Goal: Task Accomplishment & Management: Manage account settings

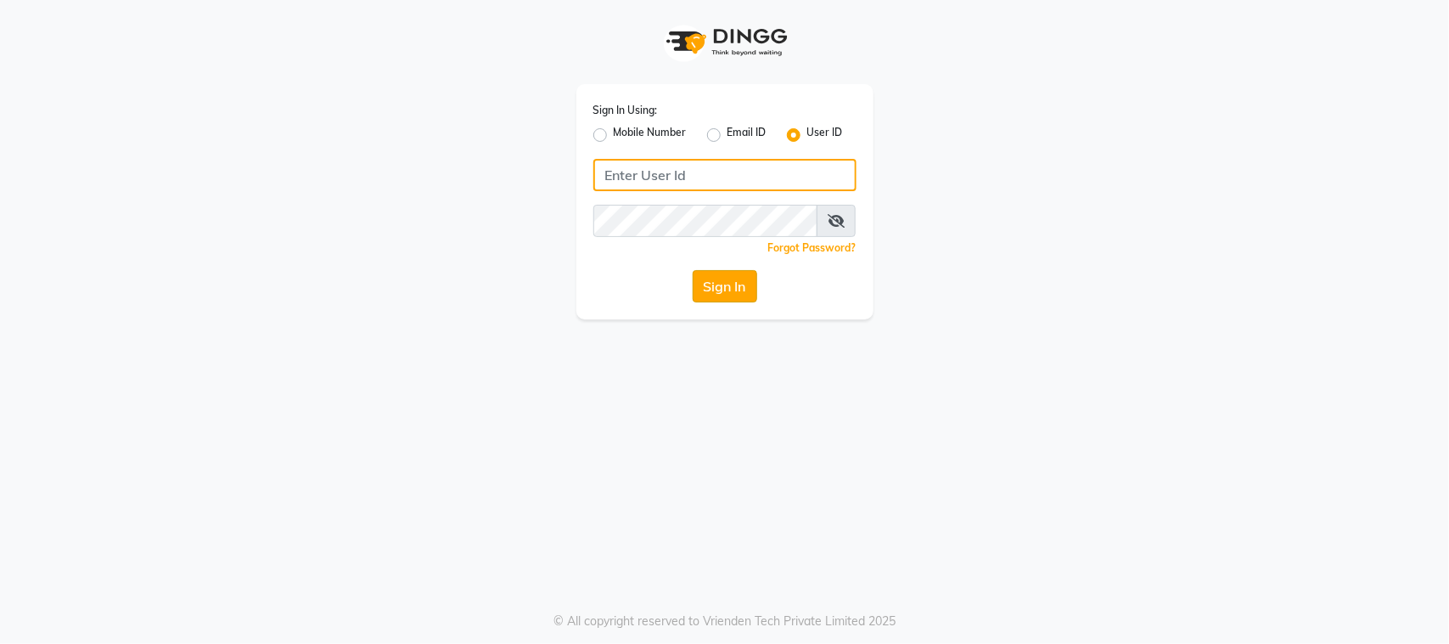
type input "beau"
click at [734, 274] on button "Sign In" at bounding box center [725, 286] width 65 height 32
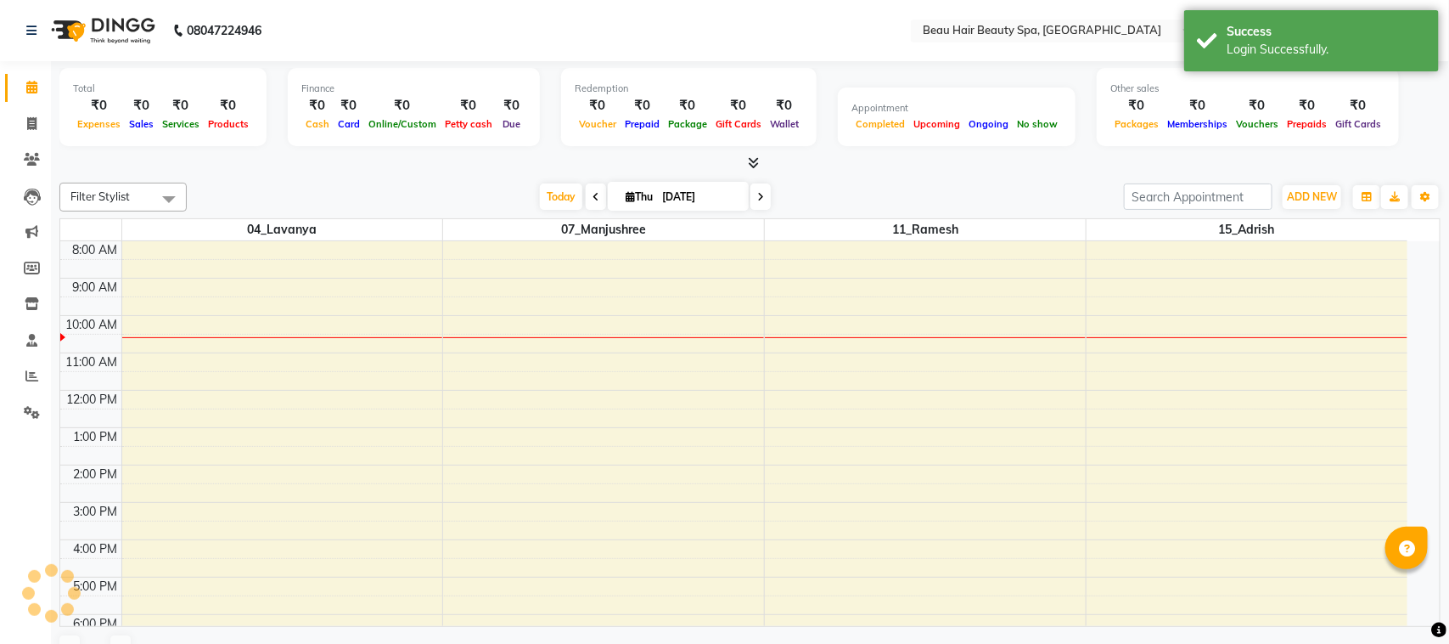
select select "en"
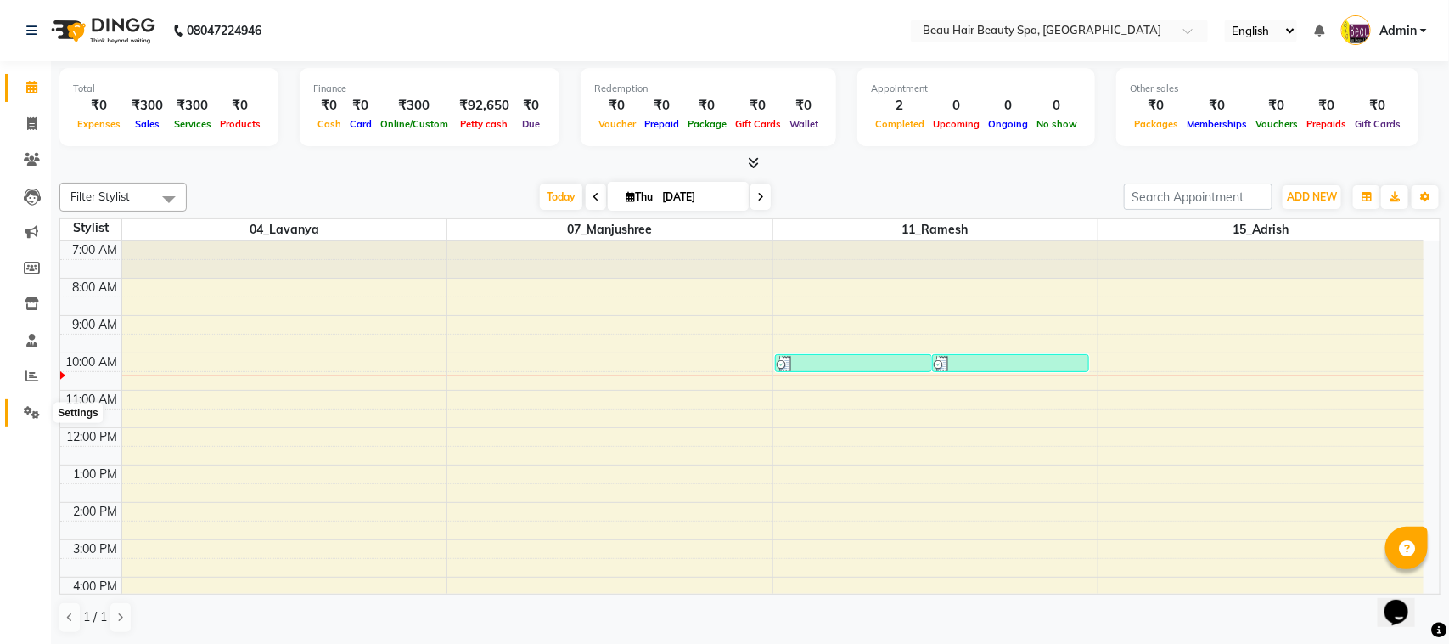
click at [28, 410] on icon at bounding box center [32, 412] width 16 height 13
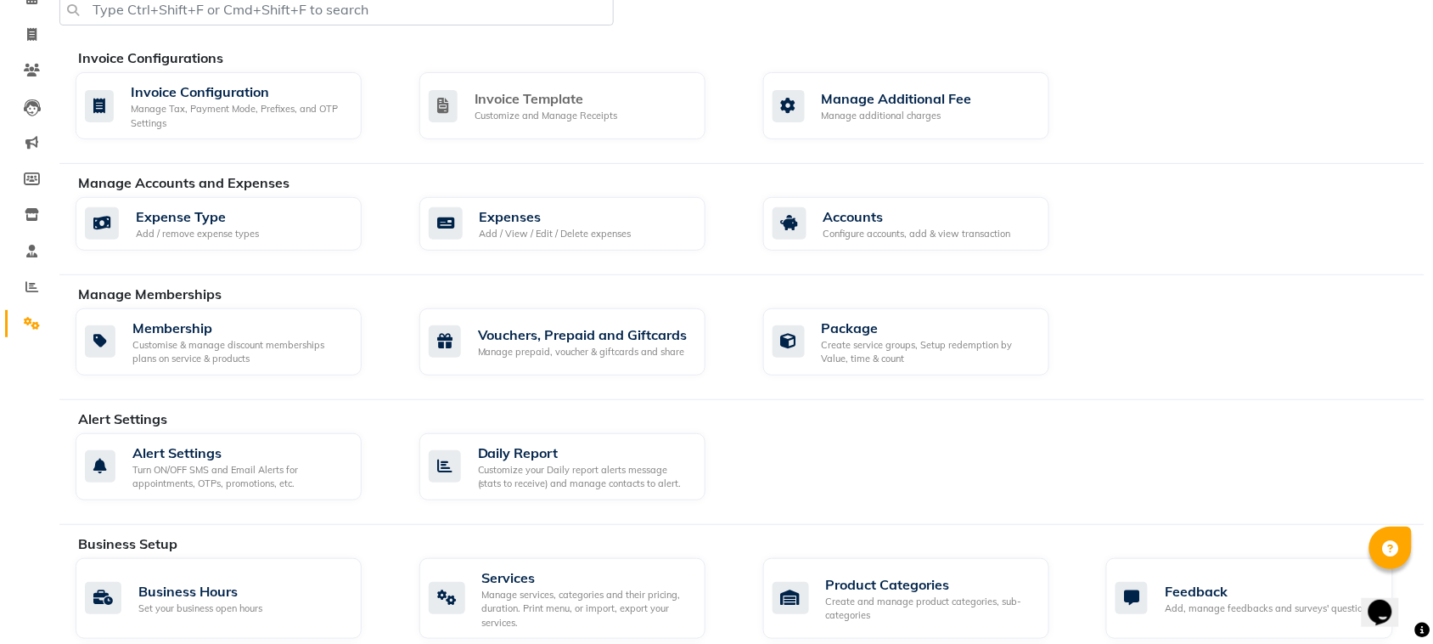
scroll to position [177, 0]
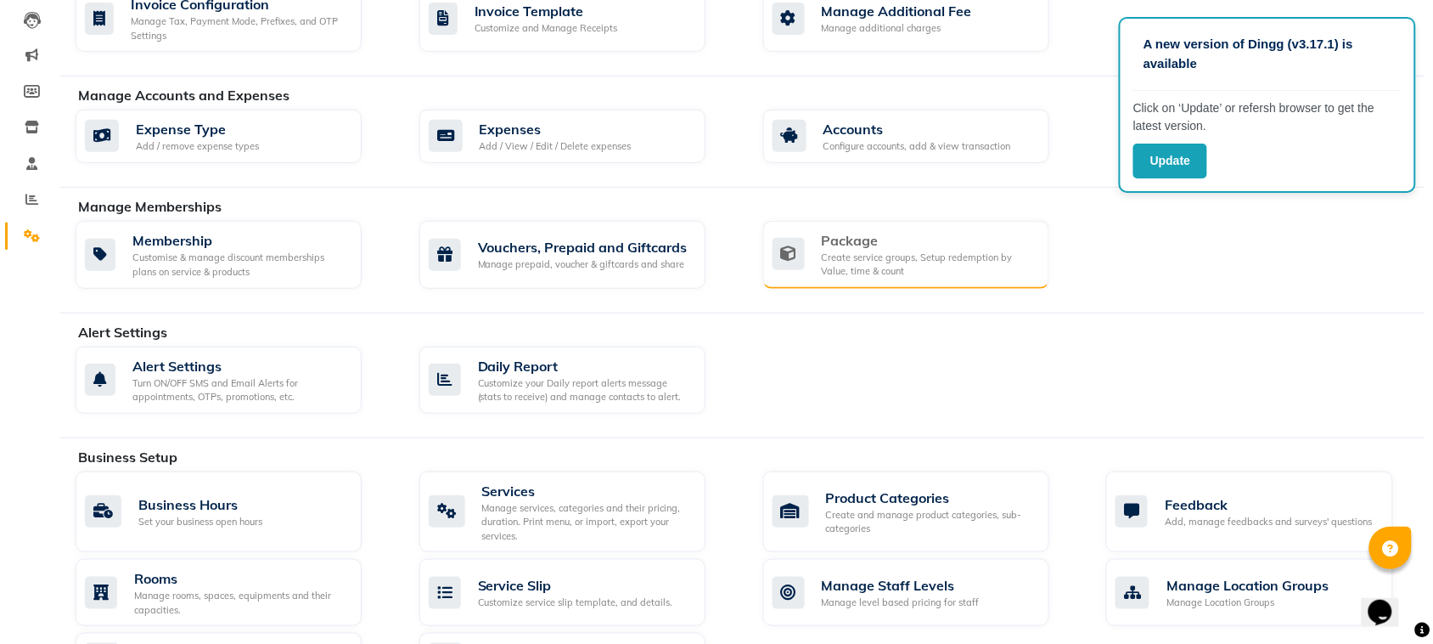
click at [942, 268] on div "Create service groups, Setup redemption by Value, time & count" at bounding box center [929, 264] width 214 height 28
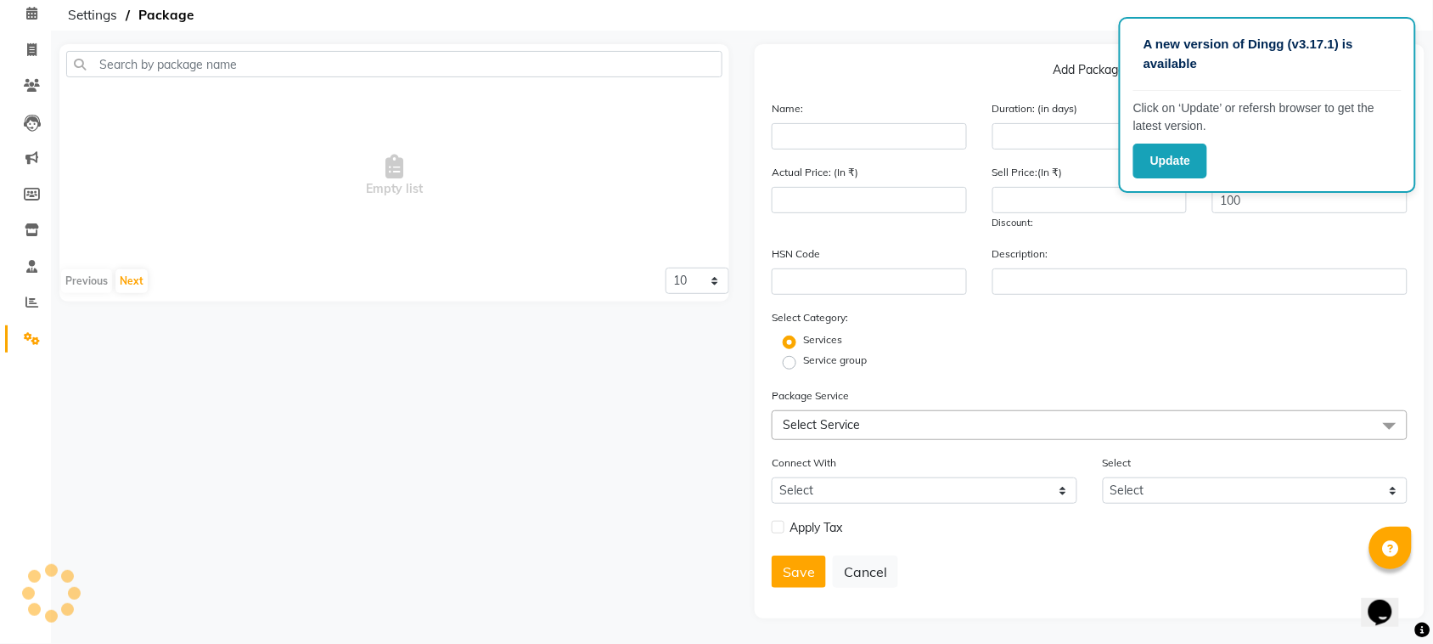
scroll to position [70, 0]
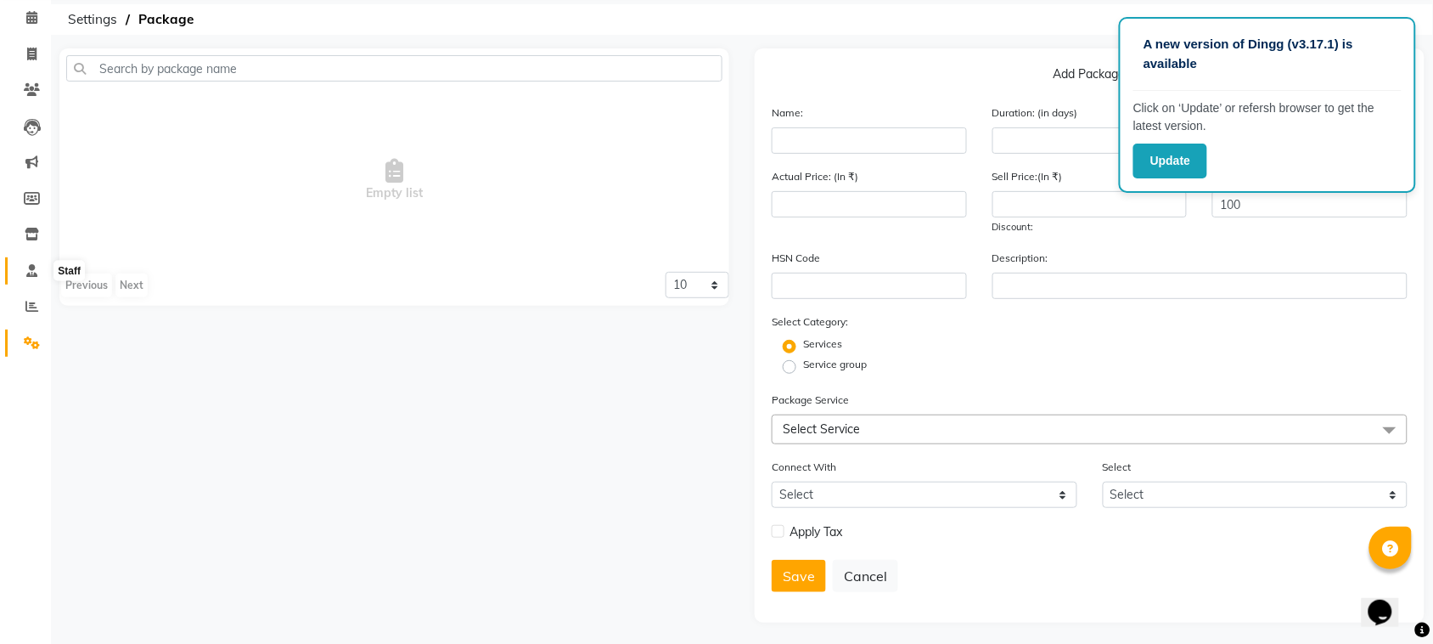
click at [24, 265] on span at bounding box center [32, 272] width 30 height 20
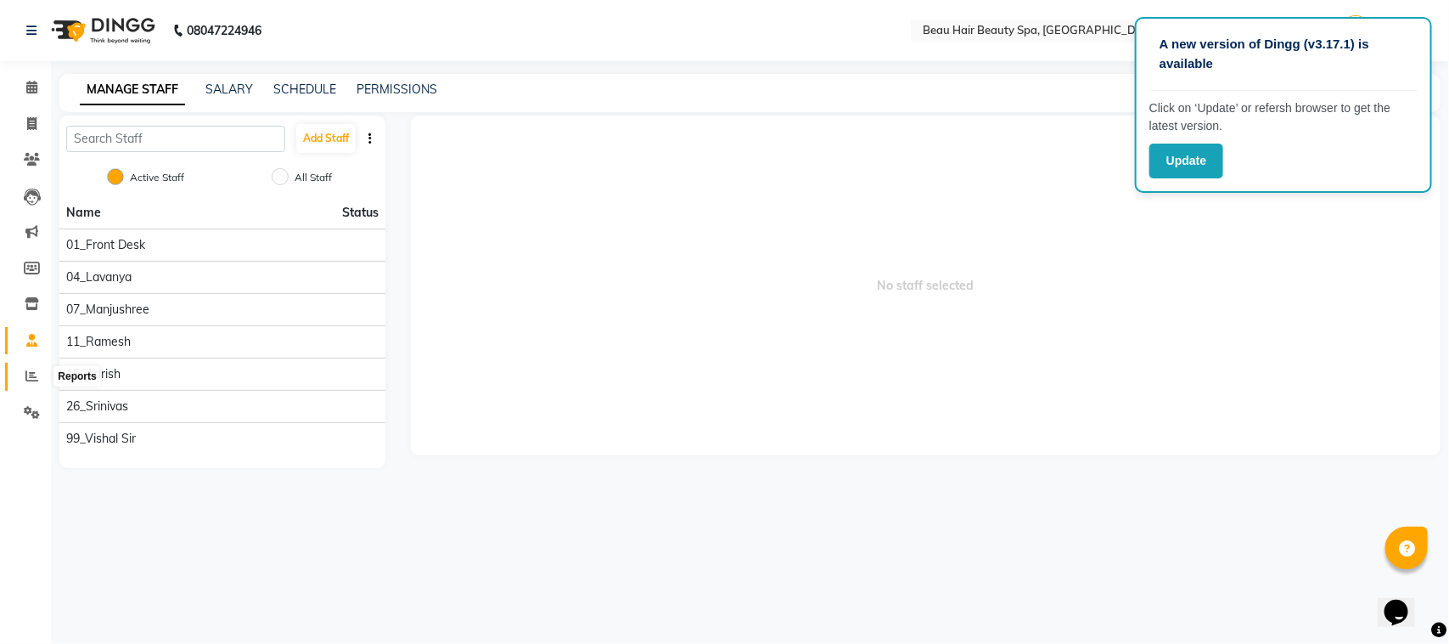
click at [23, 380] on span at bounding box center [32, 377] width 30 height 20
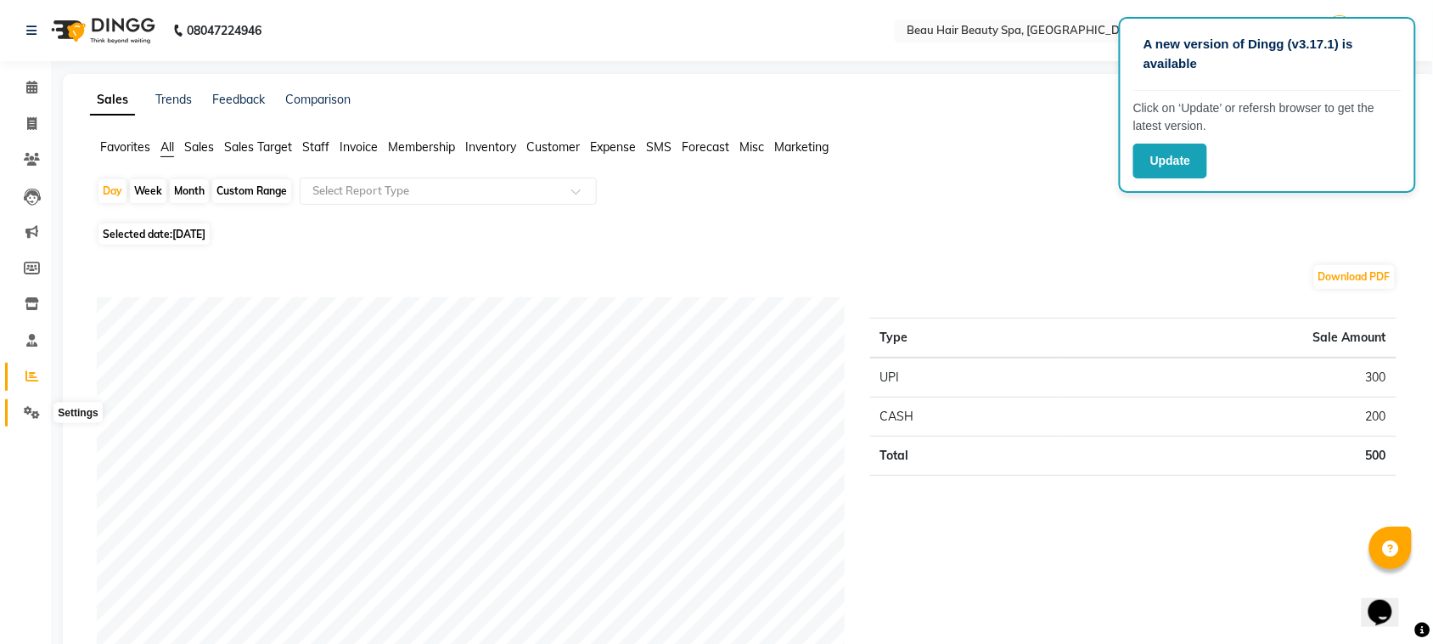
click at [26, 408] on icon at bounding box center [32, 412] width 16 height 13
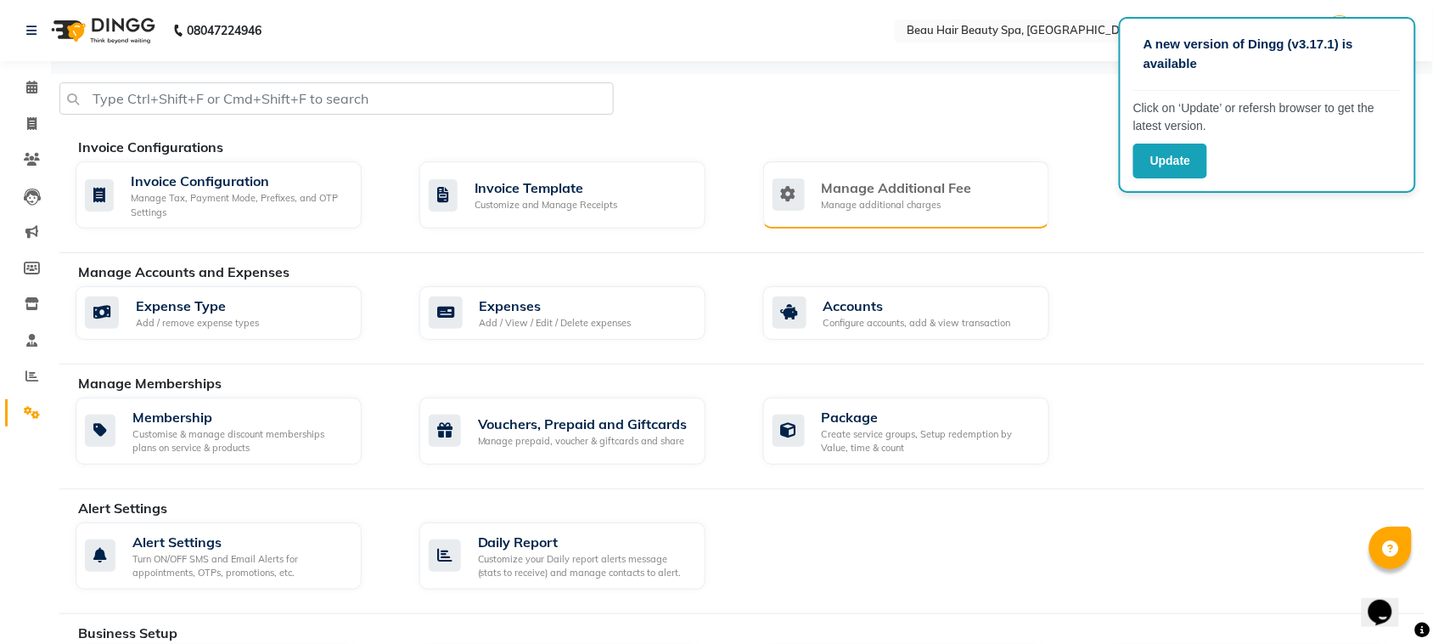
click at [804, 200] on icon at bounding box center [789, 194] width 32 height 32
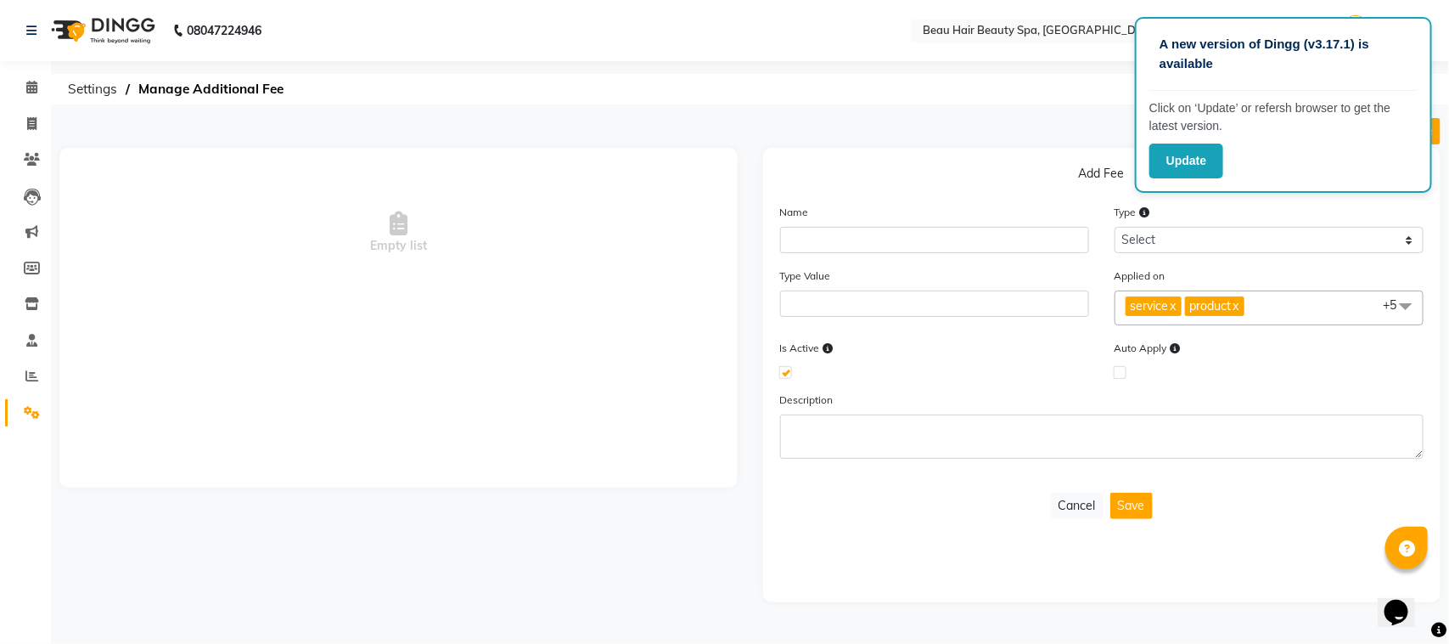
click at [820, 148] on div "Add Fee Name Type Select Flat Percentage Type Value Applied on service x produc…" at bounding box center [1102, 375] width 678 height 454
click at [27, 404] on span at bounding box center [32, 413] width 30 height 20
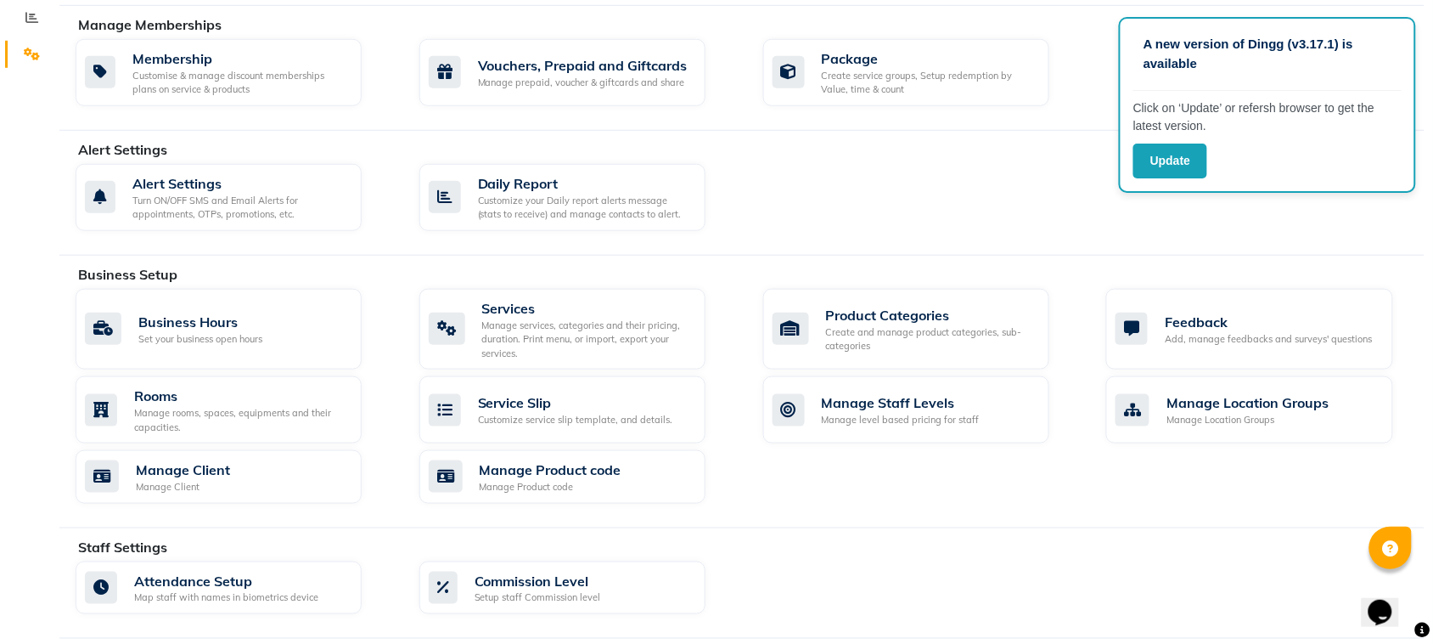
scroll to position [357, 0]
click at [536, 319] on div "Services" at bounding box center [587, 309] width 210 height 20
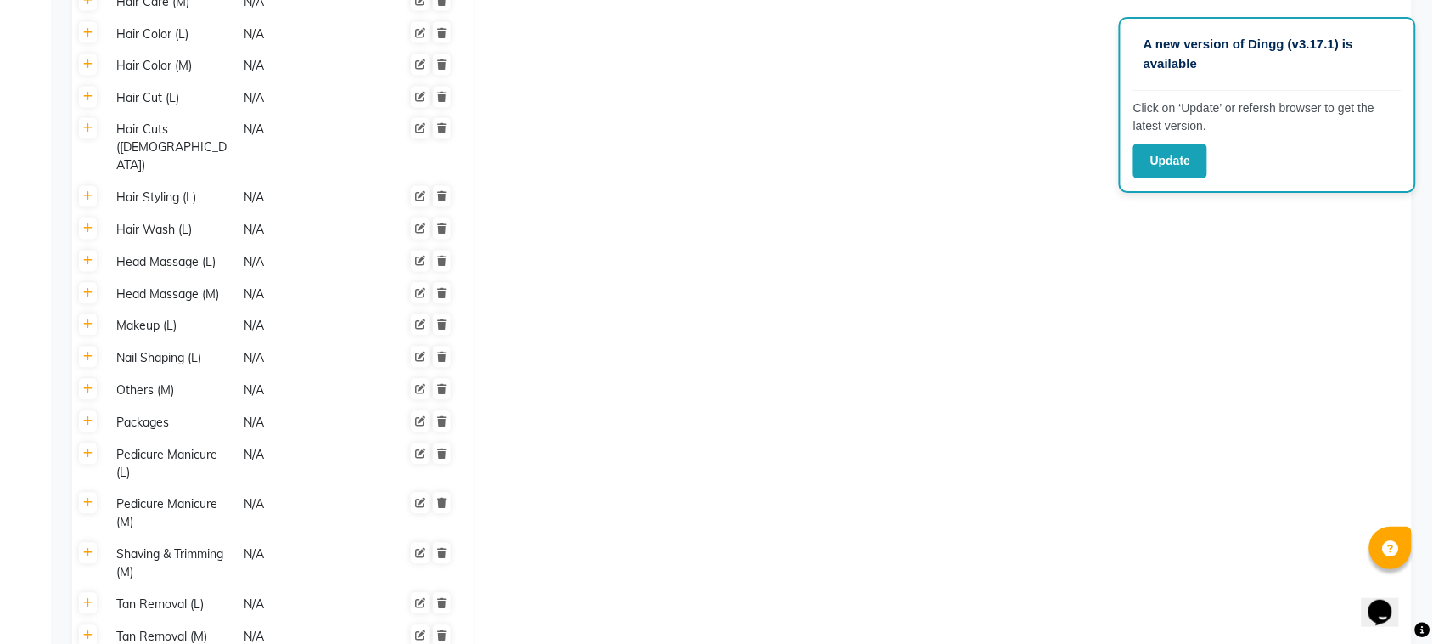
scroll to position [922, 0]
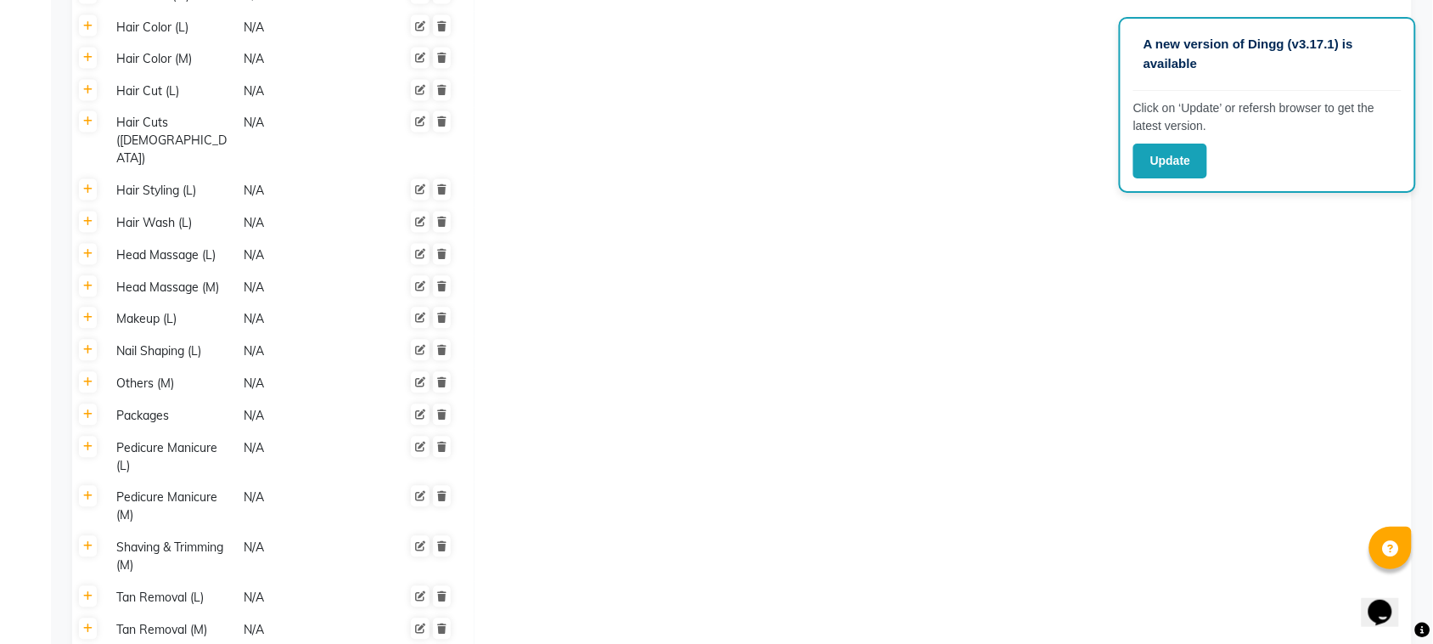
click at [89, 400] on th at bounding box center [88, 416] width 32 height 32
click at [92, 410] on icon at bounding box center [87, 415] width 9 height 10
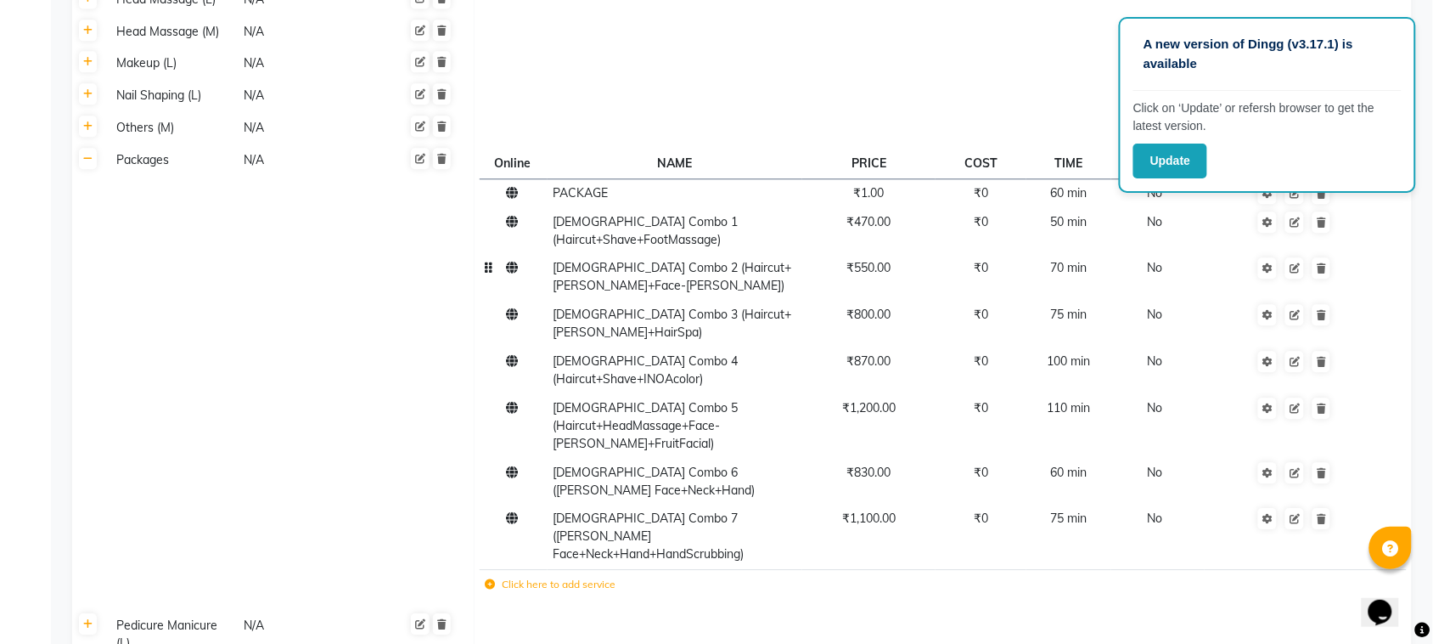
scroll to position [1180, 0]
click at [546, 575] on label "Click here to add service" at bounding box center [551, 582] width 131 height 15
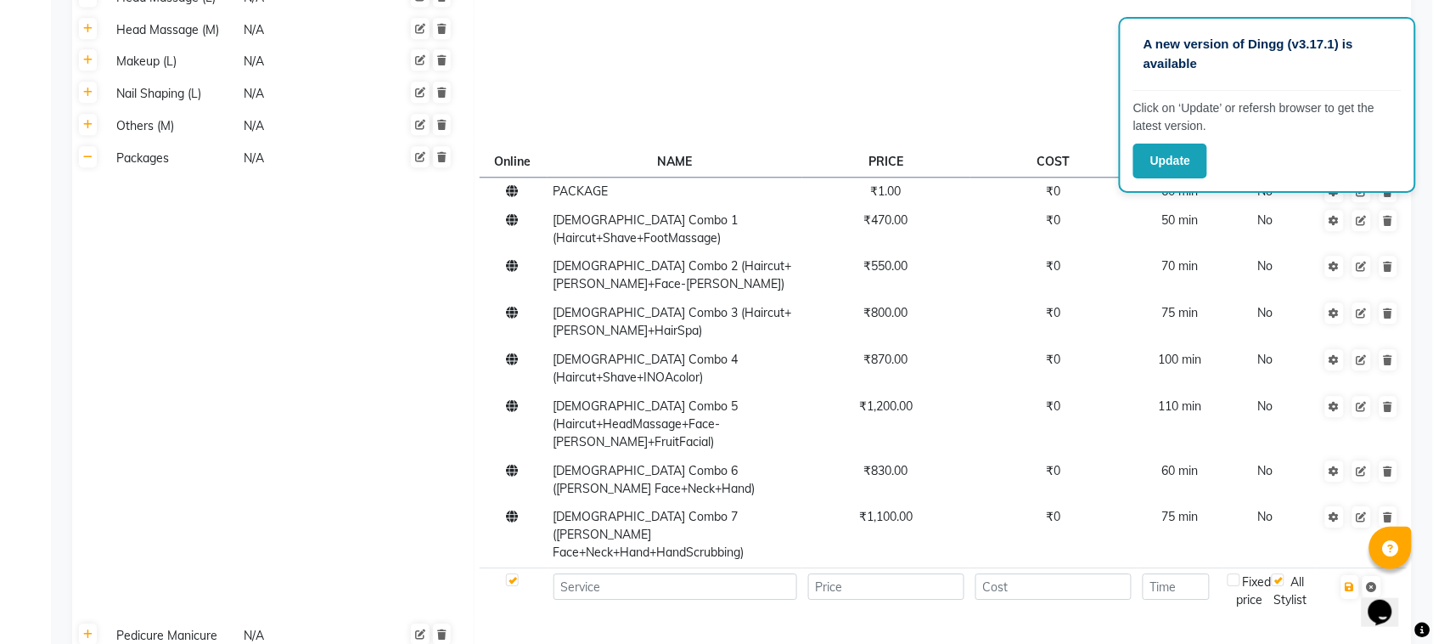
click at [605, 567] on td at bounding box center [675, 590] width 255 height 47
click at [627, 573] on input at bounding box center [676, 586] width 244 height 26
type input "Combo Offer (haircut+[PERSON_NAME])"
type input "200"
type input "30"
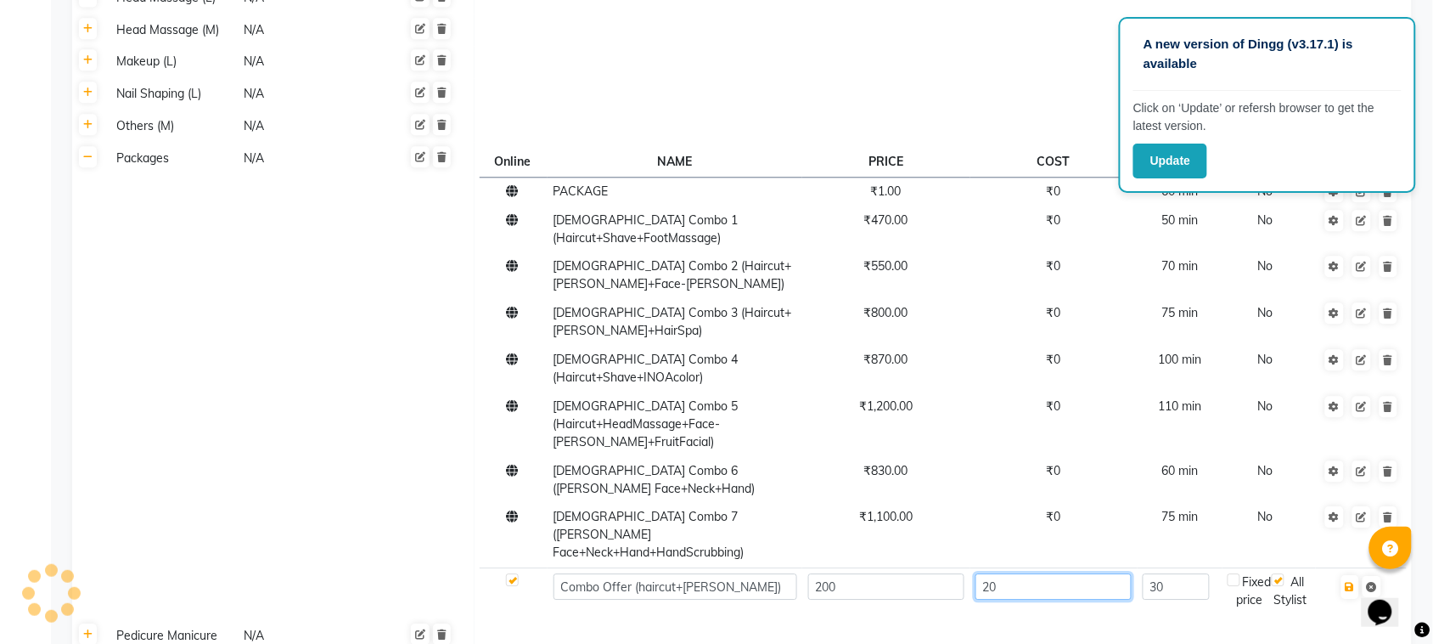
type input "2"
type input "0"
click at [1354, 575] on button "button" at bounding box center [1351, 587] width 18 height 24
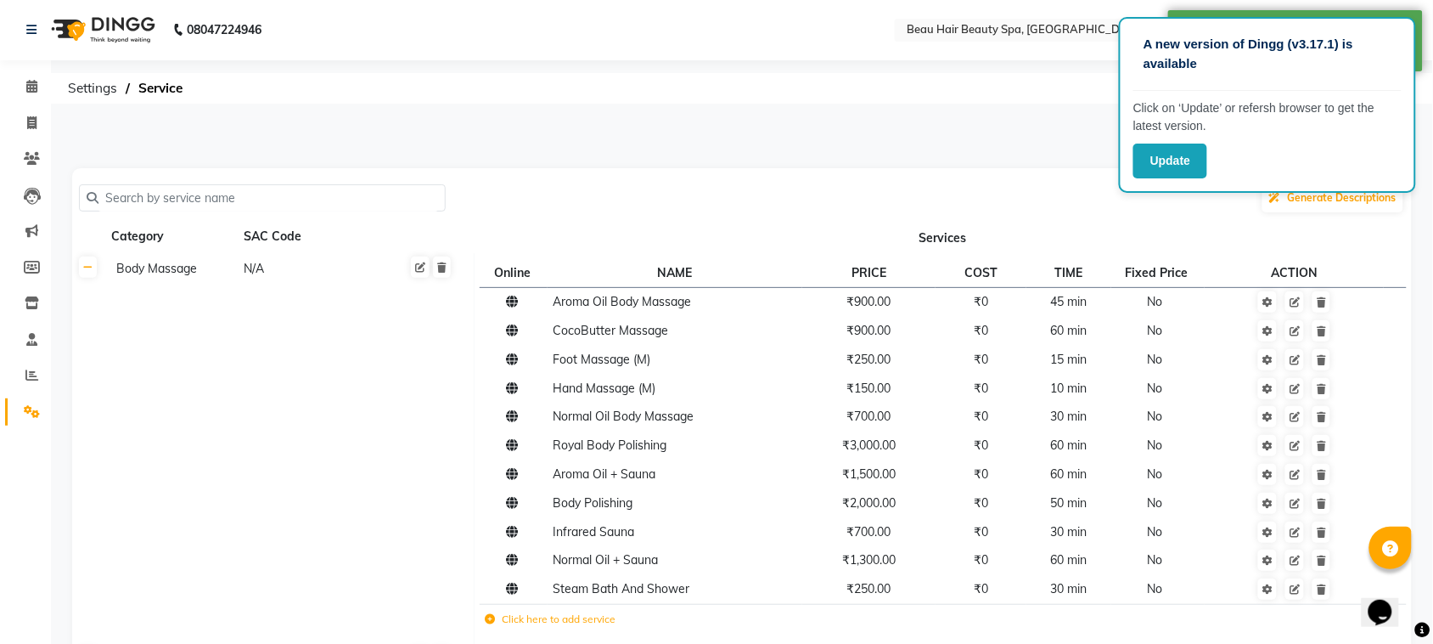
scroll to position [0, 0]
click at [31, 76] on link "Calendar" at bounding box center [25, 88] width 41 height 28
